Goal: Information Seeking & Learning: Compare options

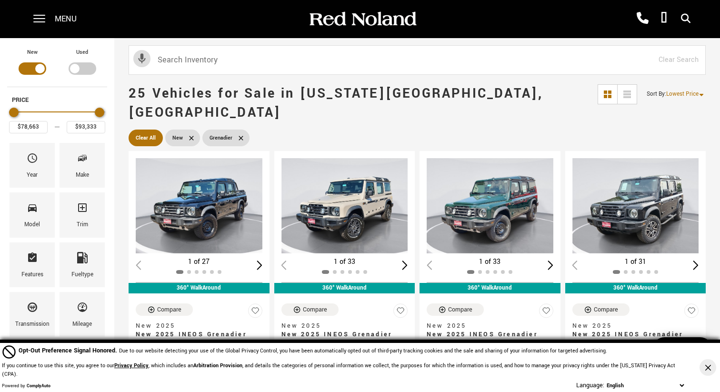
click at [194, 134] on icon at bounding box center [192, 138] width 8 height 8
type input "$65,576"
type input "$96,688"
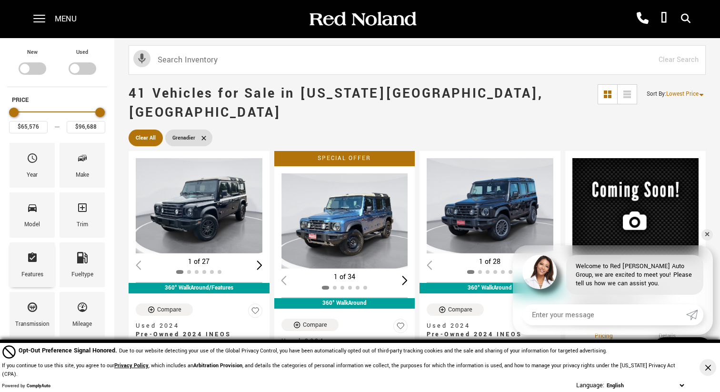
click at [40, 263] on div "Features" at bounding box center [32, 265] width 45 height 45
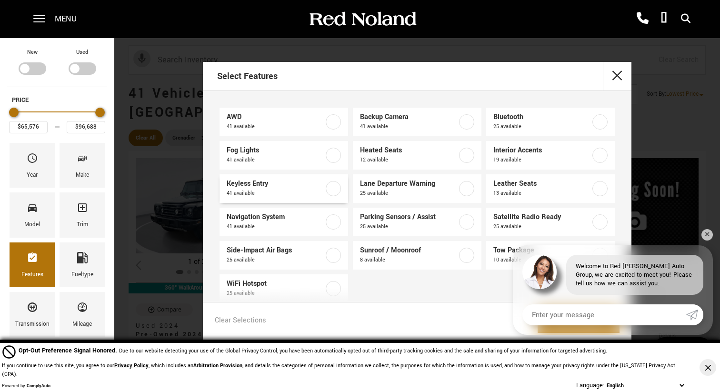
scroll to position [18, 0]
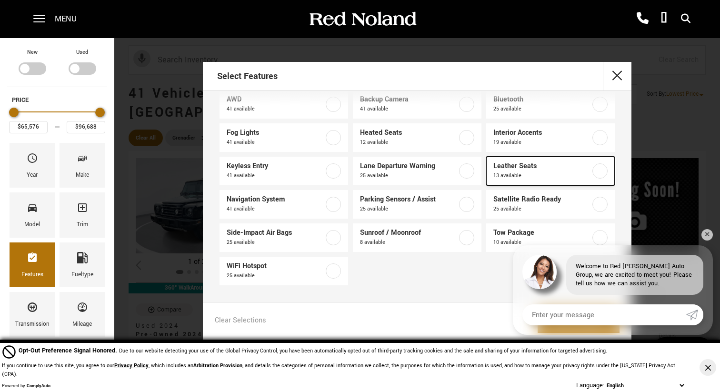
click at [598, 169] on label at bounding box center [600, 170] width 15 height 15
type input "$73,914"
type input "$86,763"
checkbox input "true"
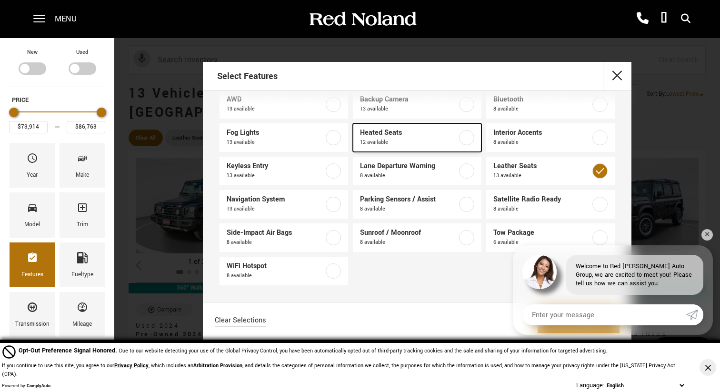
click at [465, 136] on label at bounding box center [466, 137] width 15 height 15
checkbox input "true"
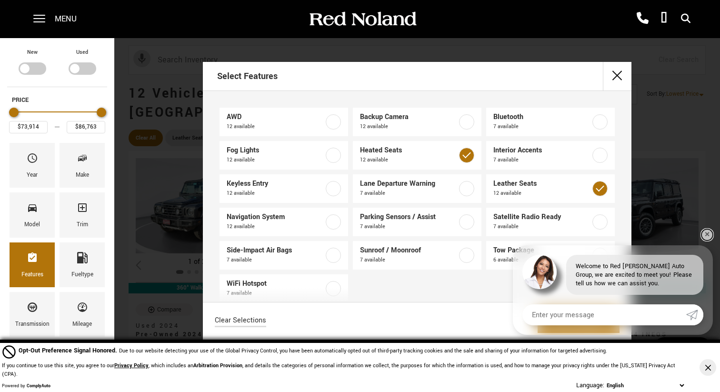
click at [710, 232] on link "✕" at bounding box center [707, 234] width 11 height 11
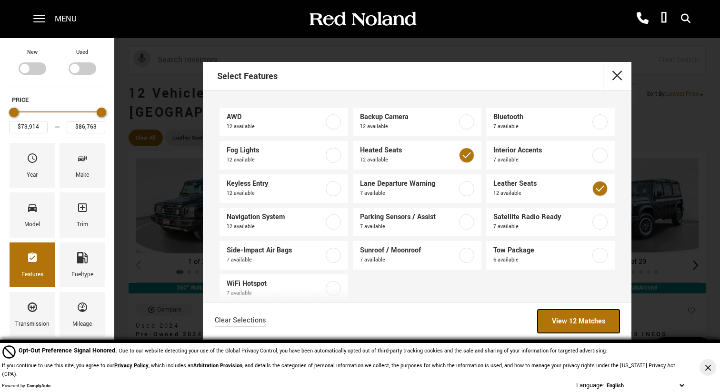
click at [557, 315] on link "View 12 Matches" at bounding box center [579, 321] width 82 height 23
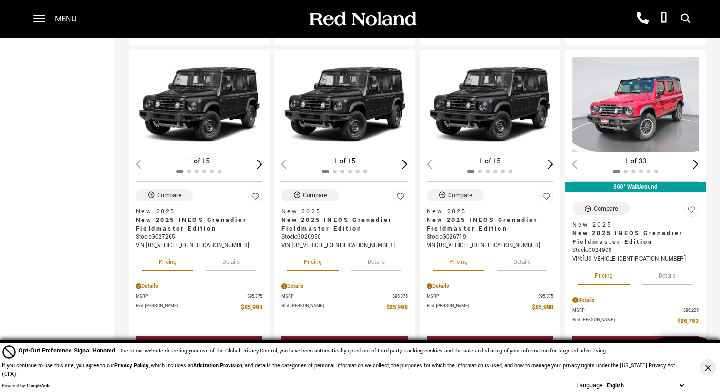
scroll to position [822, 0]
